Goal: Information Seeking & Learning: Learn about a topic

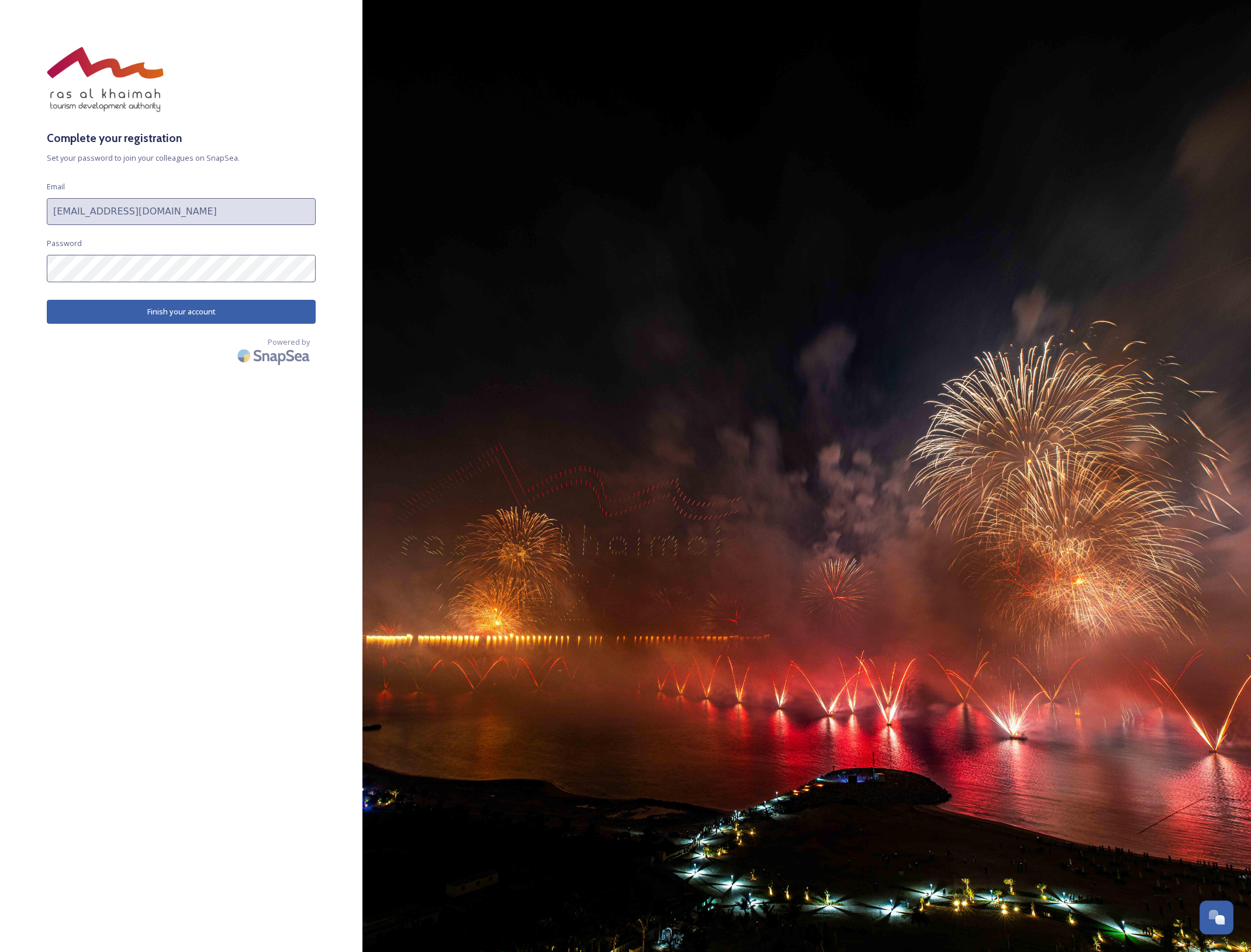
click at [184, 314] on button "Finish your account" at bounding box center [181, 311] width 269 height 24
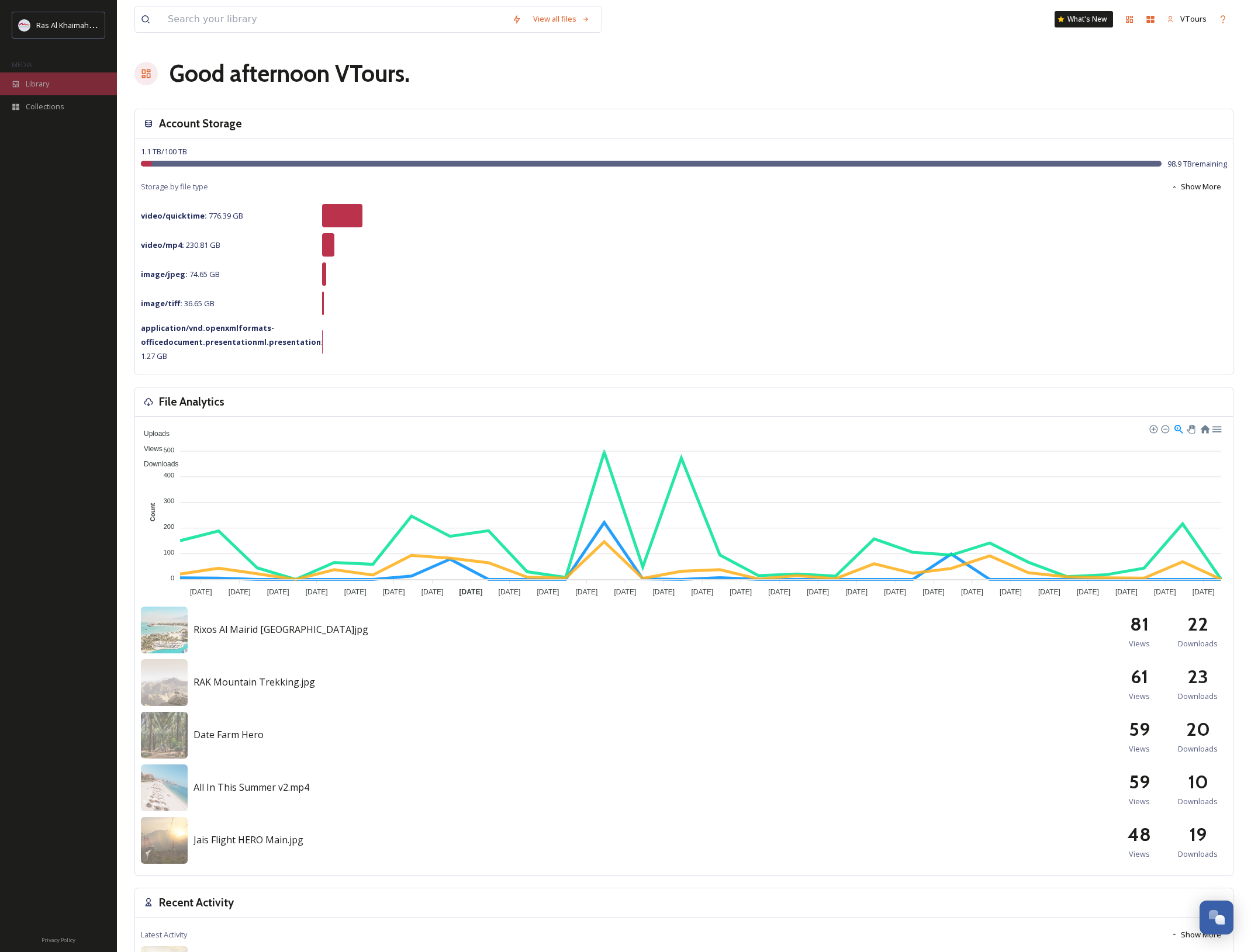
click at [52, 84] on div "Library" at bounding box center [58, 84] width 117 height 23
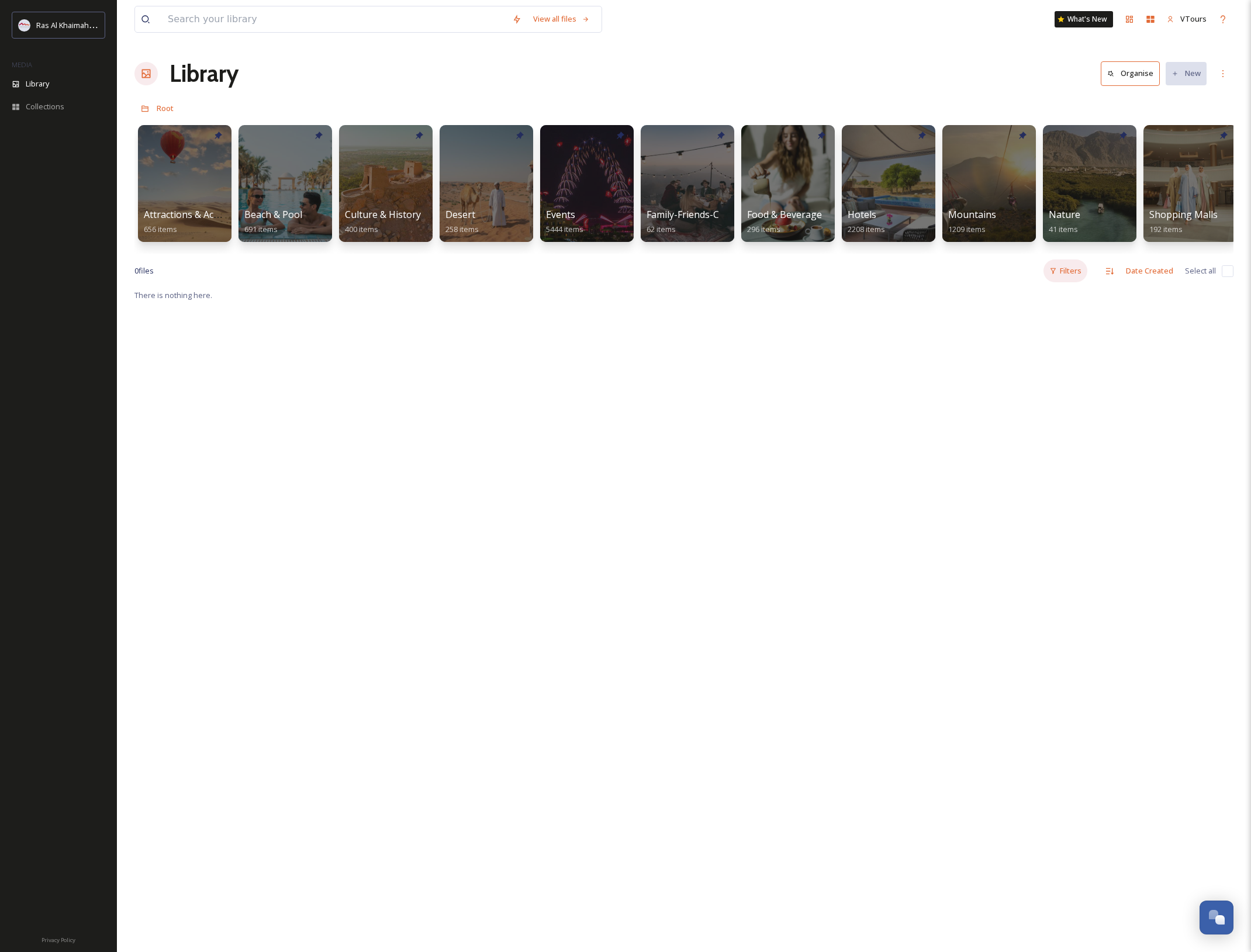
click at [1067, 272] on div "Filters" at bounding box center [1065, 271] width 44 height 23
click at [1052, 300] on div "Orientation" at bounding box center [1028, 297] width 117 height 23
click at [1085, 280] on div "Filters Orientation Portrait Landscape Square Size Content Type Rights Approved" at bounding box center [1065, 271] width 44 height 23
click at [1035, 419] on div "Content Type" at bounding box center [1028, 414] width 117 height 23
click at [1019, 462] on span "Video" at bounding box center [1009, 459] width 20 height 11
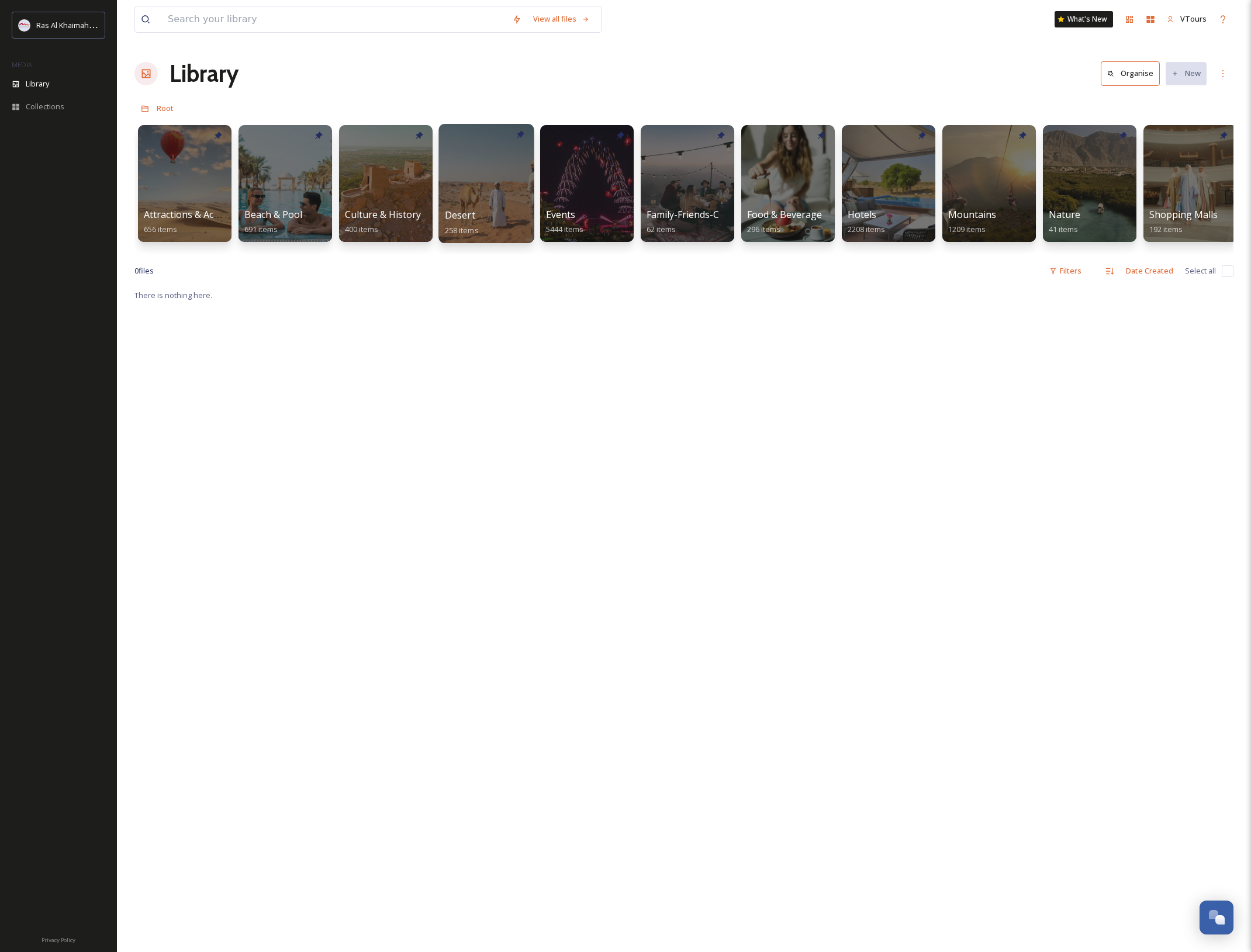
click at [473, 228] on span "258 items" at bounding box center [462, 230] width 34 height 10
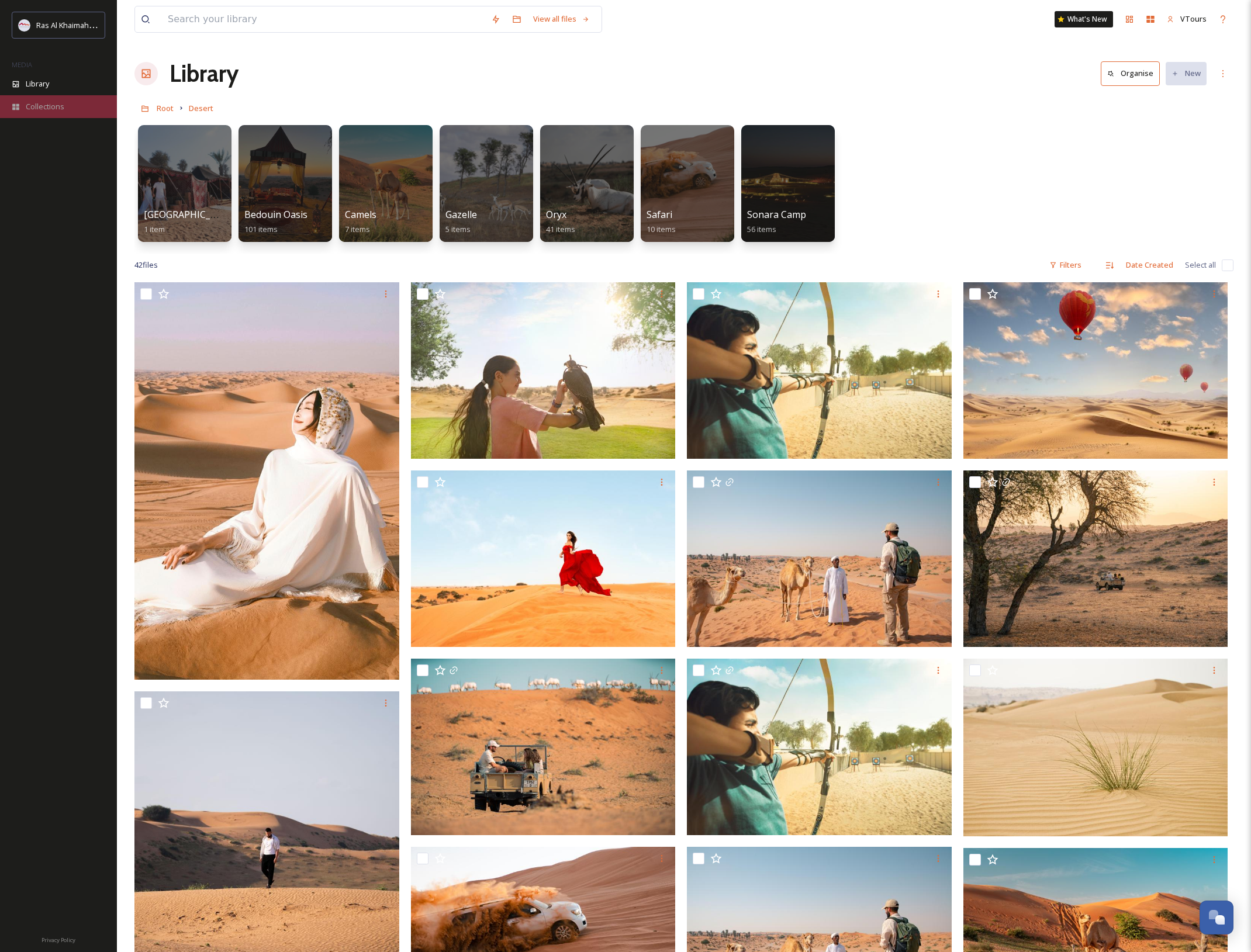
click at [42, 103] on span "Collections" at bounding box center [45, 106] width 38 height 11
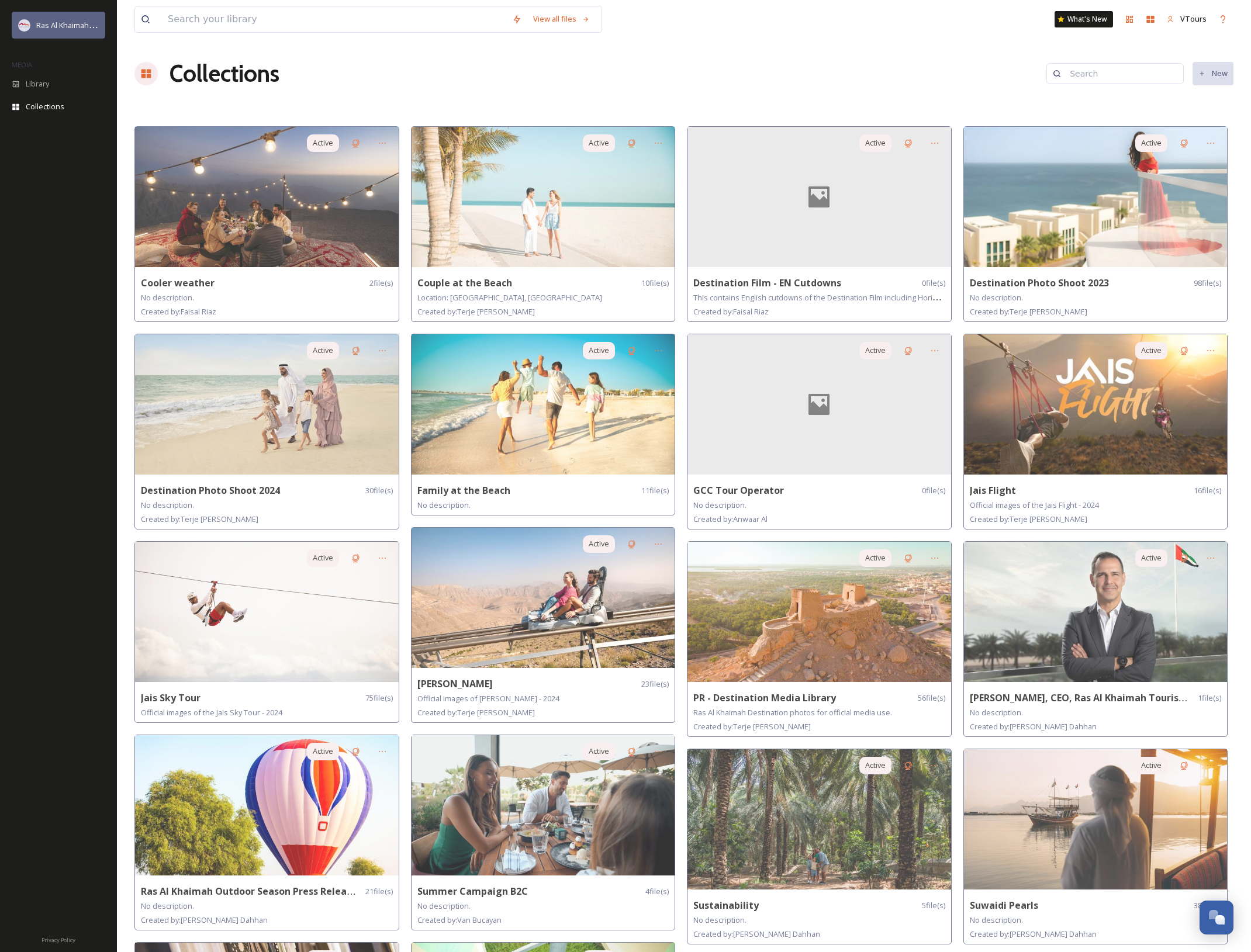
click at [52, 24] on span "Ras Al Khaimah Tourism Development Authority" at bounding box center [119, 24] width 165 height 11
click at [33, 88] on span "Library" at bounding box center [37, 83] width 24 height 11
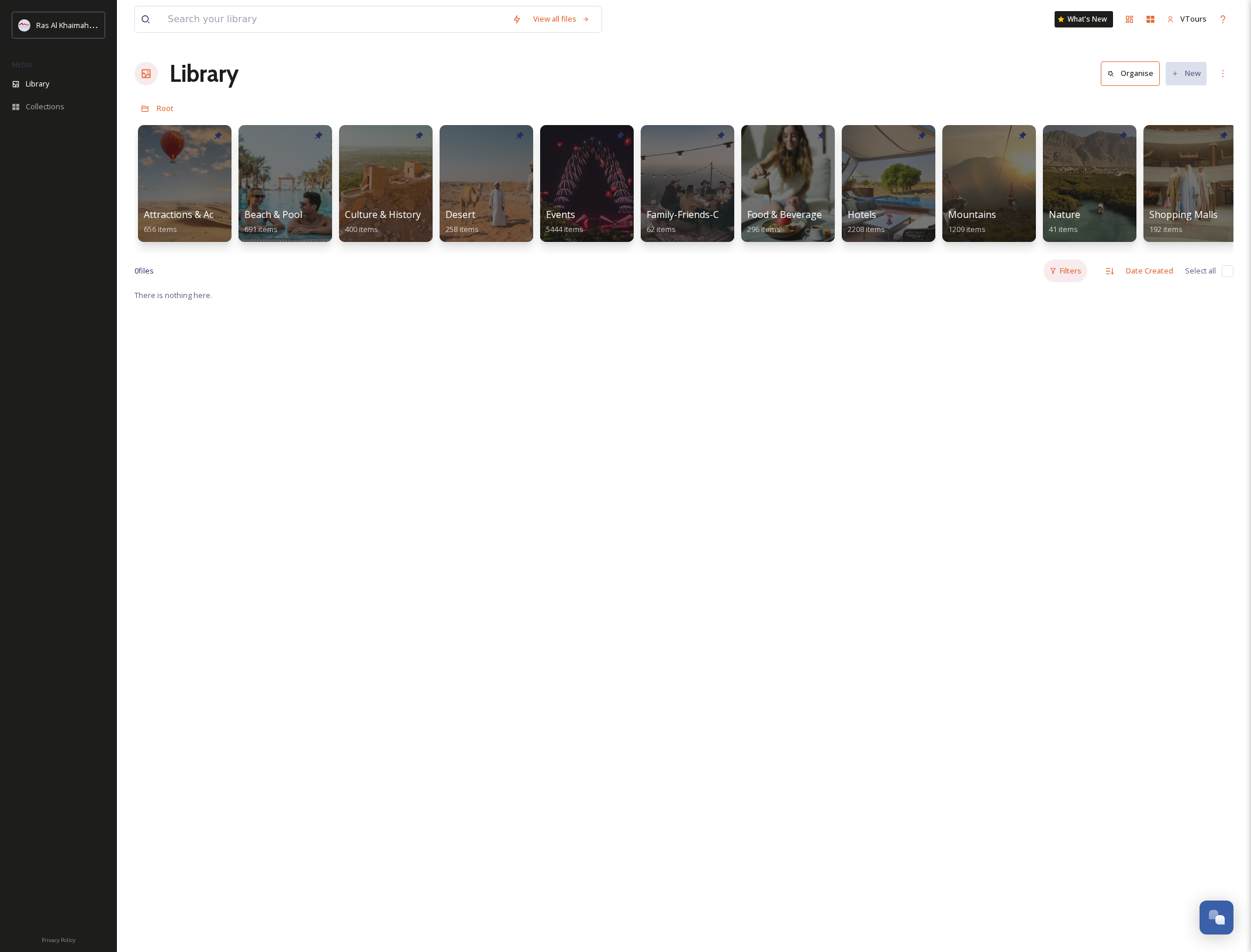
click at [1064, 269] on div "Filters" at bounding box center [1065, 271] width 44 height 23
click at [1005, 346] on span "Content Type" at bounding box center [999, 343] width 47 height 11
click at [983, 391] on input "checkbox" at bounding box center [981, 390] width 12 height 12
click at [1078, 273] on div "Filters" at bounding box center [1065, 271] width 44 height 23
click at [985, 368] on input "checkbox" at bounding box center [981, 366] width 12 height 12
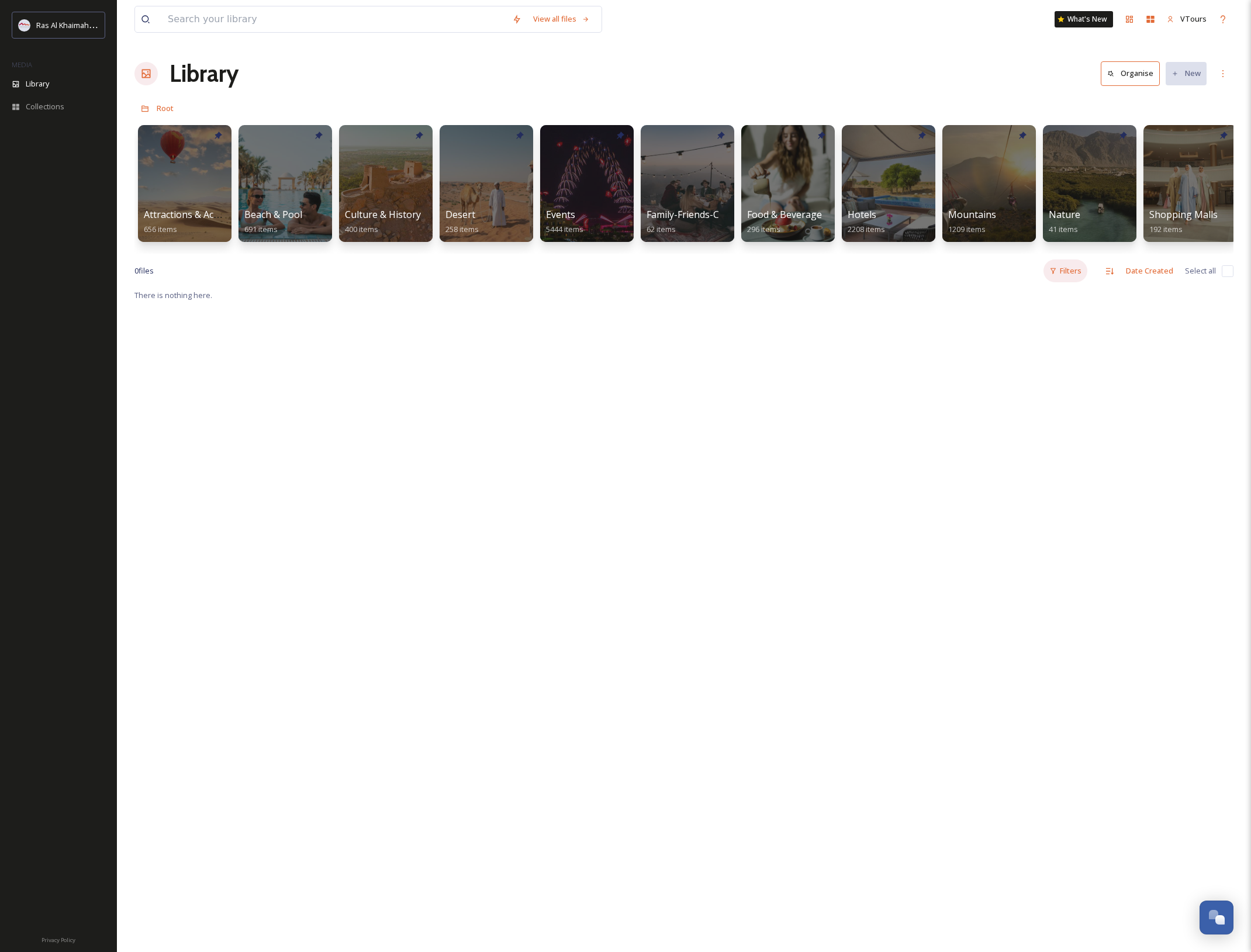
click at [1081, 275] on div "Filters" at bounding box center [1065, 271] width 44 height 23
click at [978, 386] on input "checkbox" at bounding box center [981, 390] width 12 height 12
click at [1066, 274] on div "Filters" at bounding box center [1065, 271] width 44 height 23
click at [984, 368] on input "checkbox" at bounding box center [981, 366] width 12 height 12
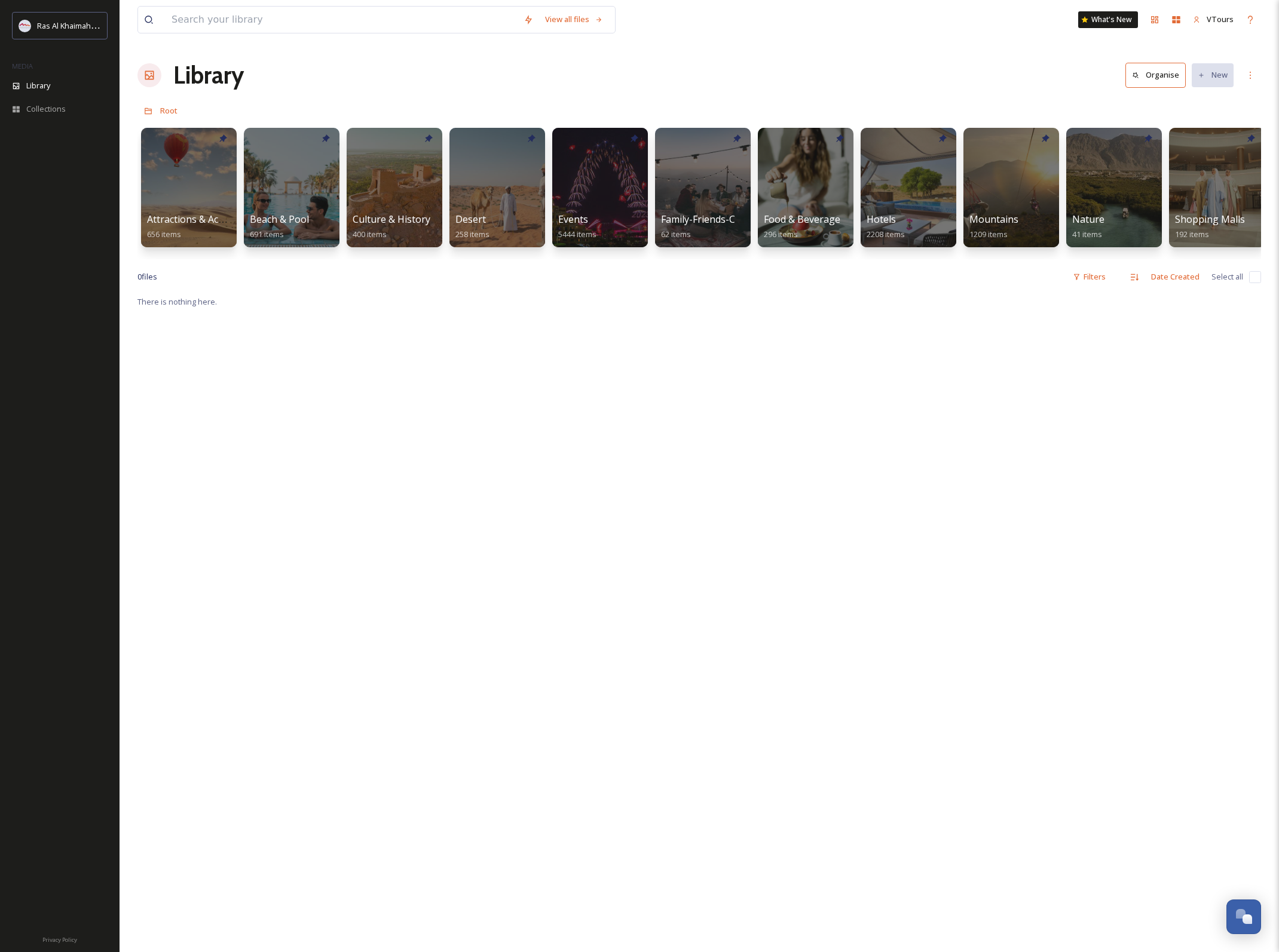
click at [877, 432] on div "There is nothing here." at bounding box center [699, 770] width 1123 height 952
